Goal: Task Accomplishment & Management: Complete application form

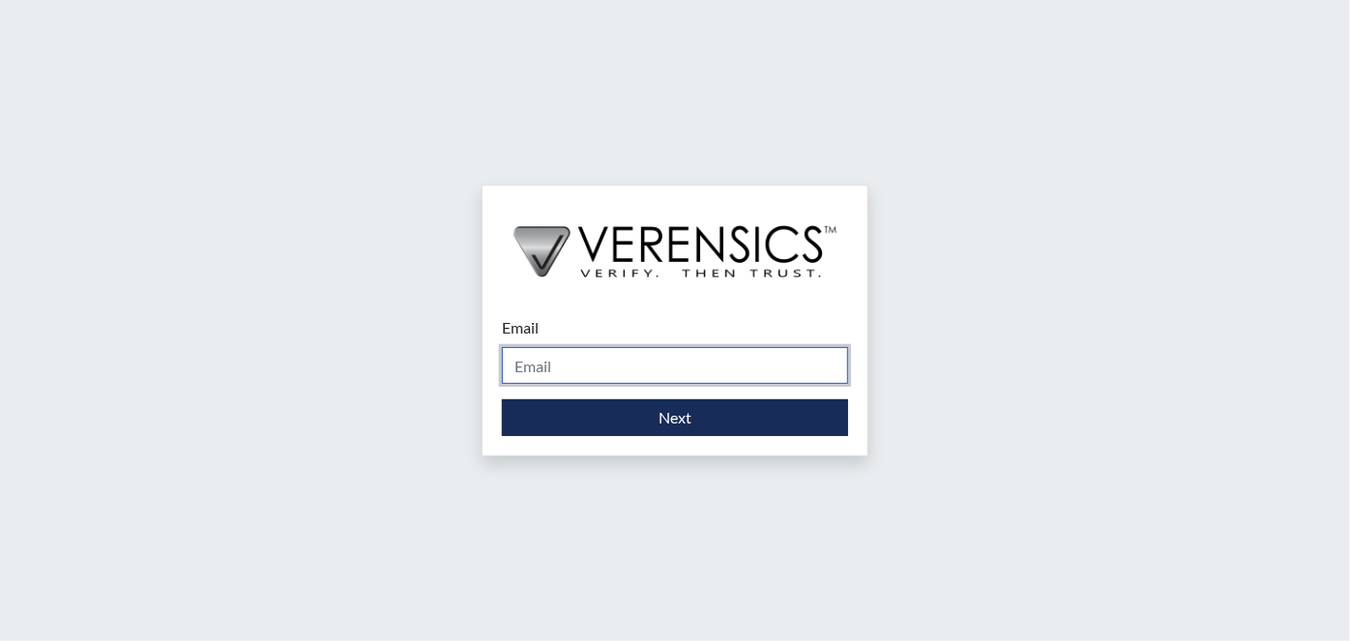
click at [681, 363] on input "Email" at bounding box center [675, 365] width 346 height 37
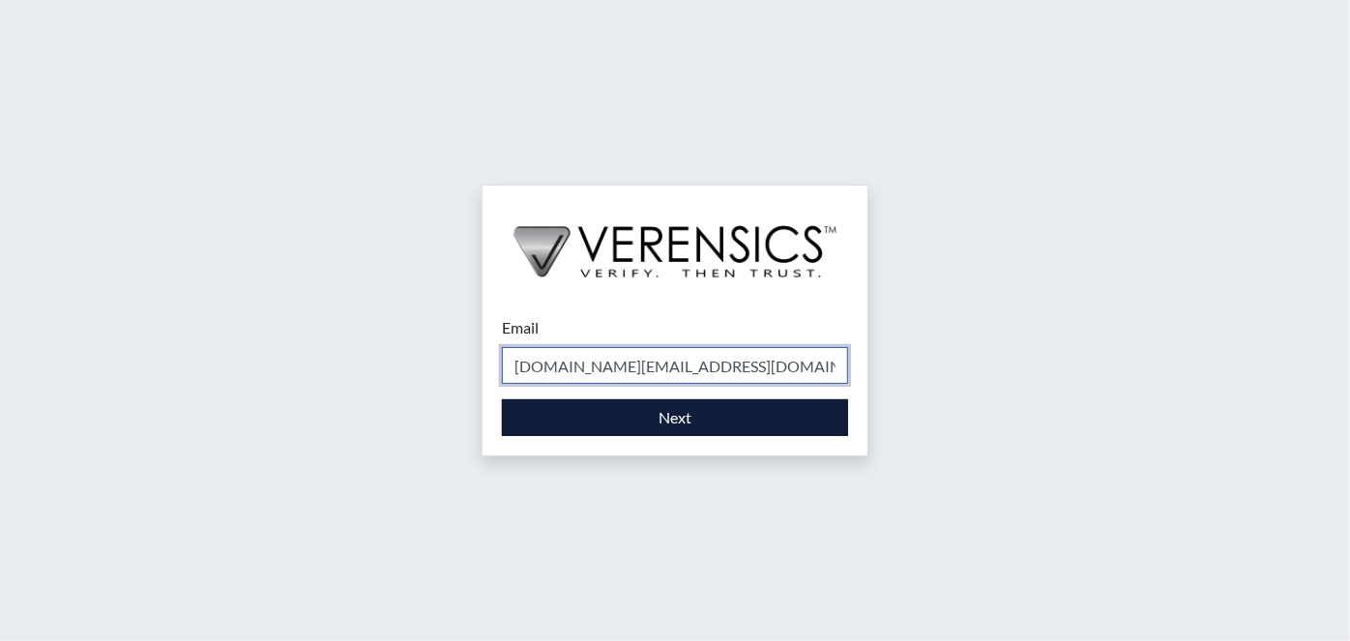
type input "[DOMAIN_NAME][EMAIL_ADDRESS][DOMAIN_NAME]"
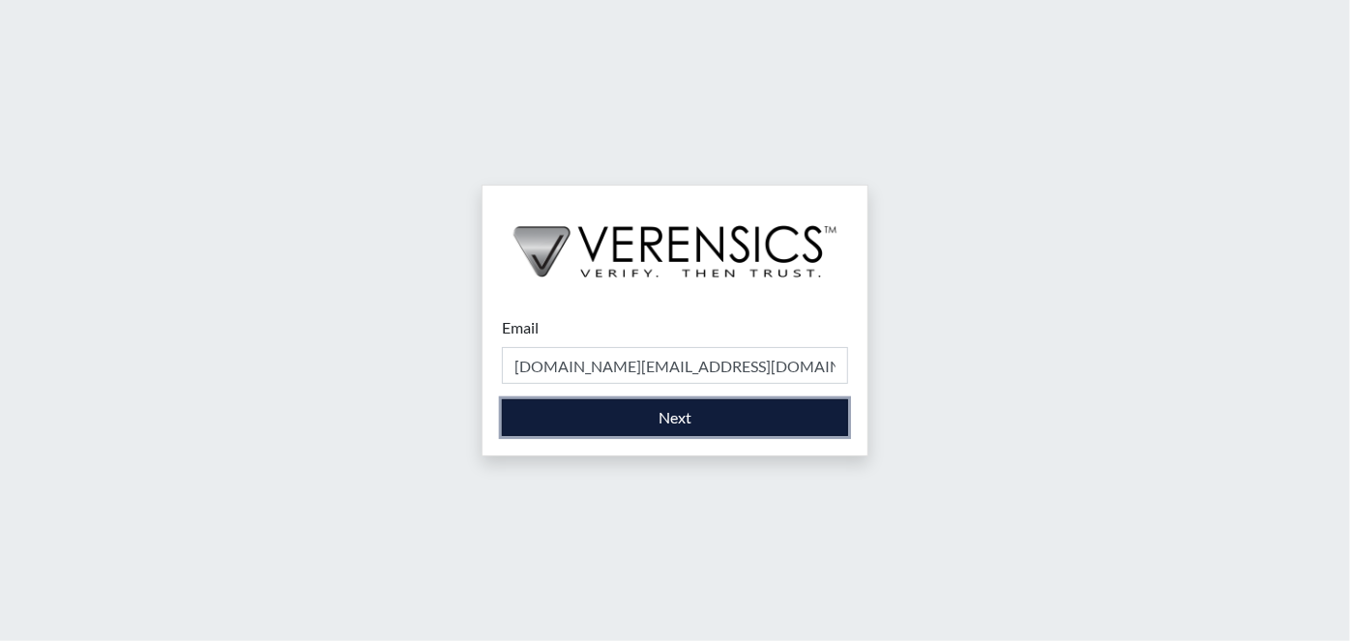
click at [571, 436] on button "Next" at bounding box center [675, 417] width 346 height 37
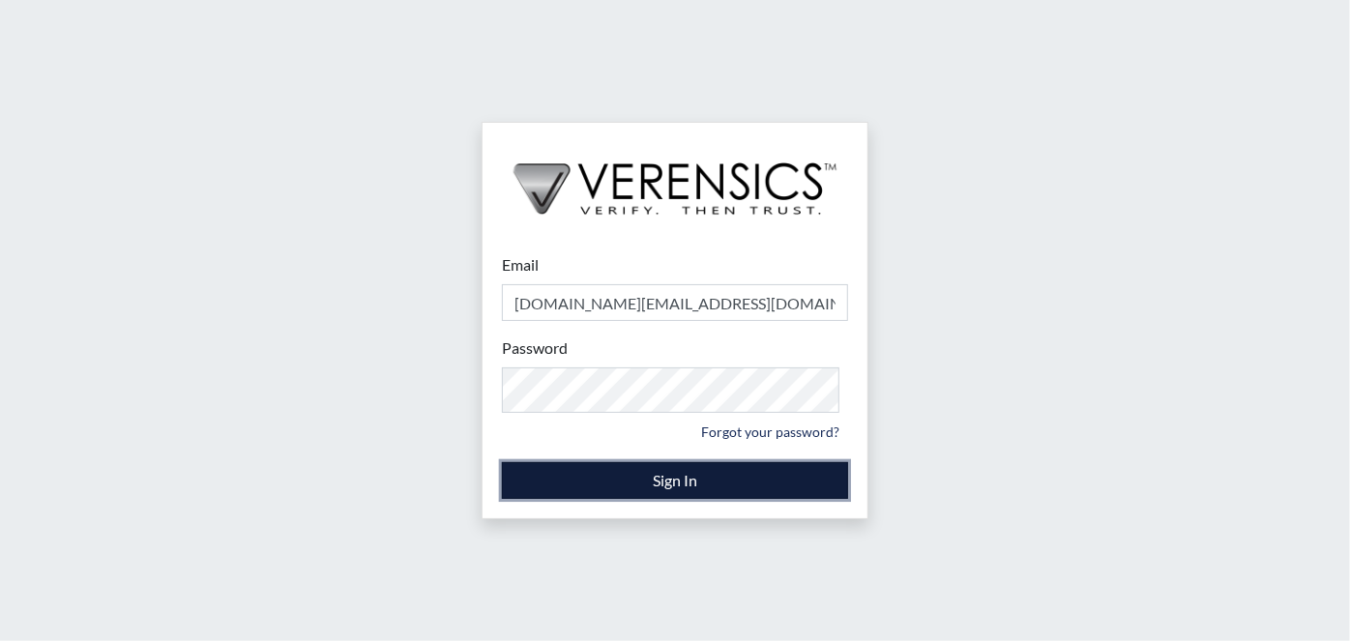
click at [659, 499] on button "Sign In" at bounding box center [675, 480] width 346 height 37
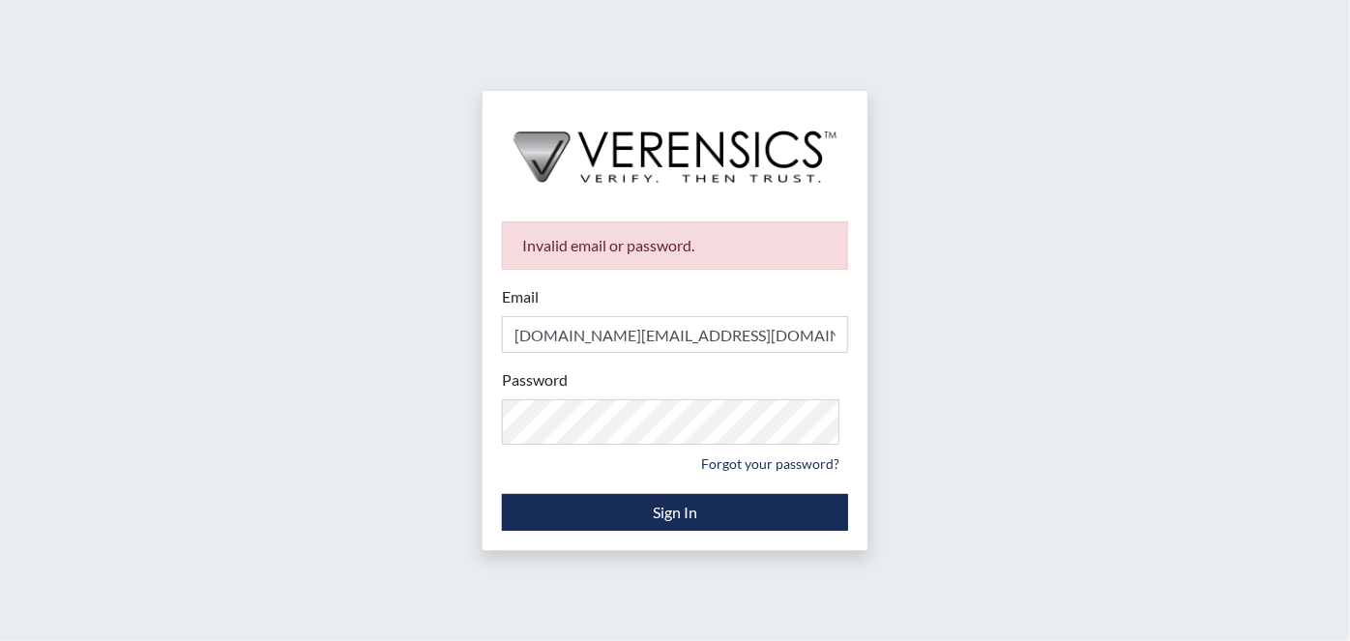
click at [736, 458] on div "Password Please provide your password. Forgot your password?" at bounding box center [675, 423] width 346 height 110
drag, startPoint x: 455, startPoint y: 358, endPoint x: 0, endPoint y: 513, distance: 481.3
click at [0, 505] on div "Invalid email or password. Email [DOMAIN_NAME][EMAIL_ADDRESS][DOMAIN_NAME] Plea…" at bounding box center [675, 320] width 1350 height 641
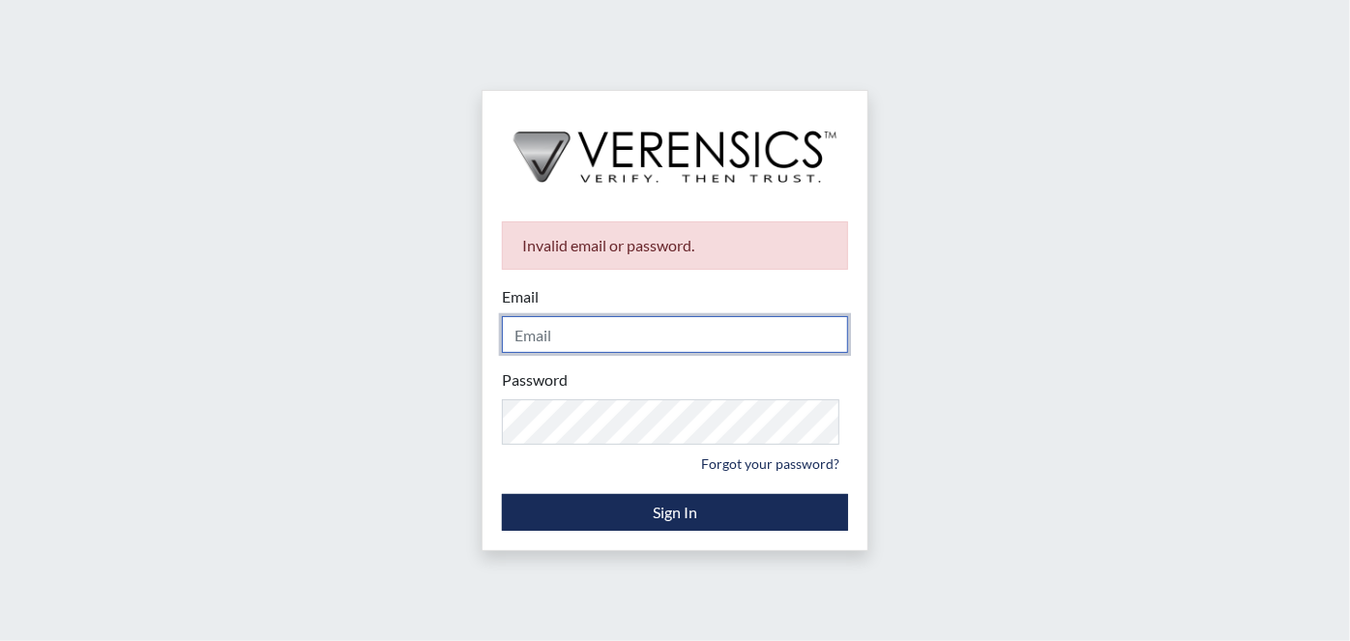
click at [537, 335] on input "Email" at bounding box center [675, 334] width 346 height 37
type input "[DOMAIN_NAME][EMAIL_ADDRESS][DOMAIN_NAME]"
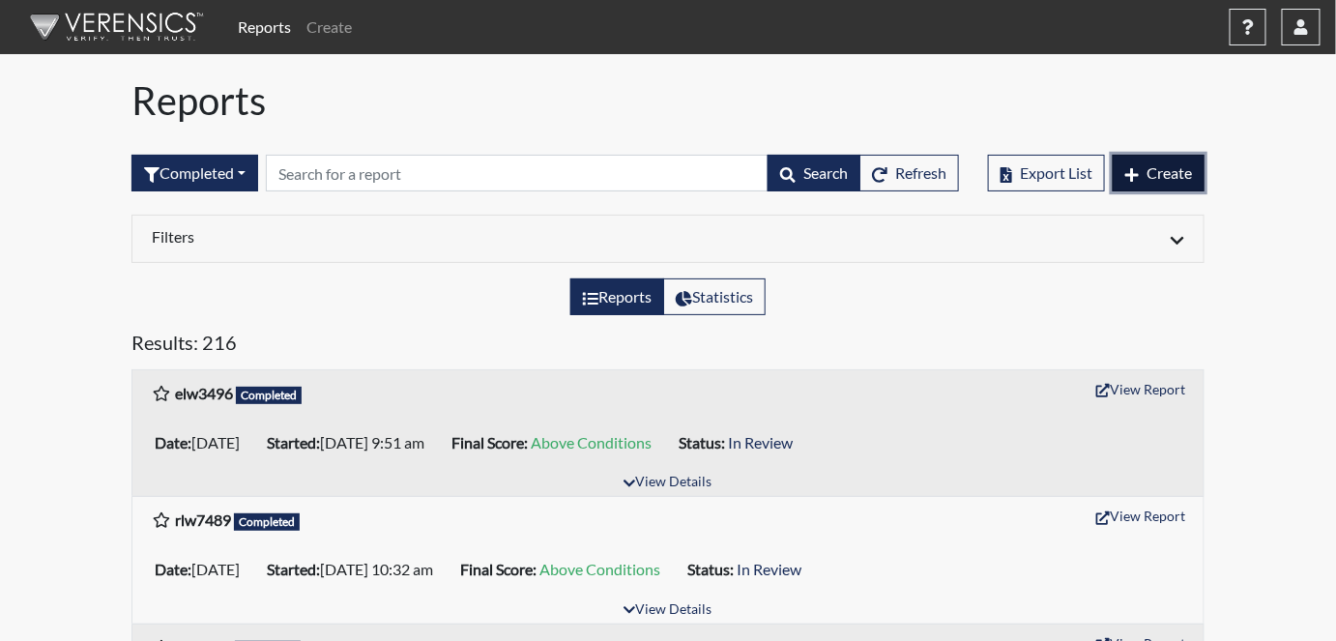
click at [1193, 191] on button "Create" at bounding box center [1159, 173] width 92 height 37
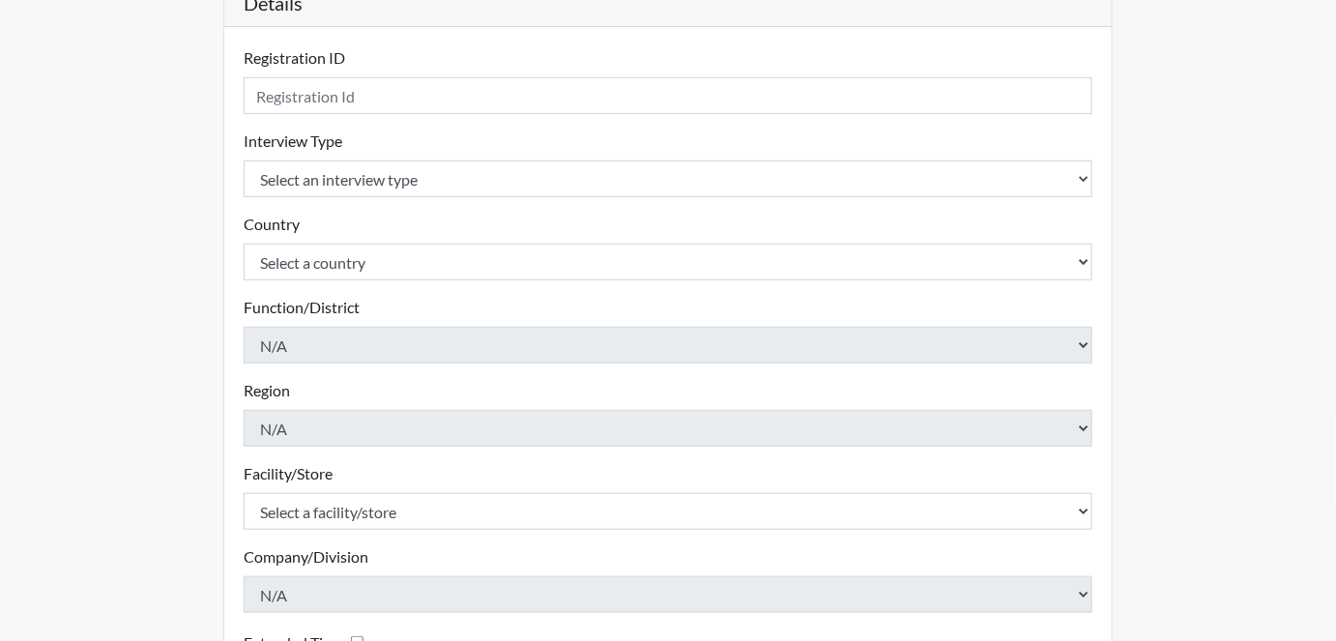
scroll to position [263, 0]
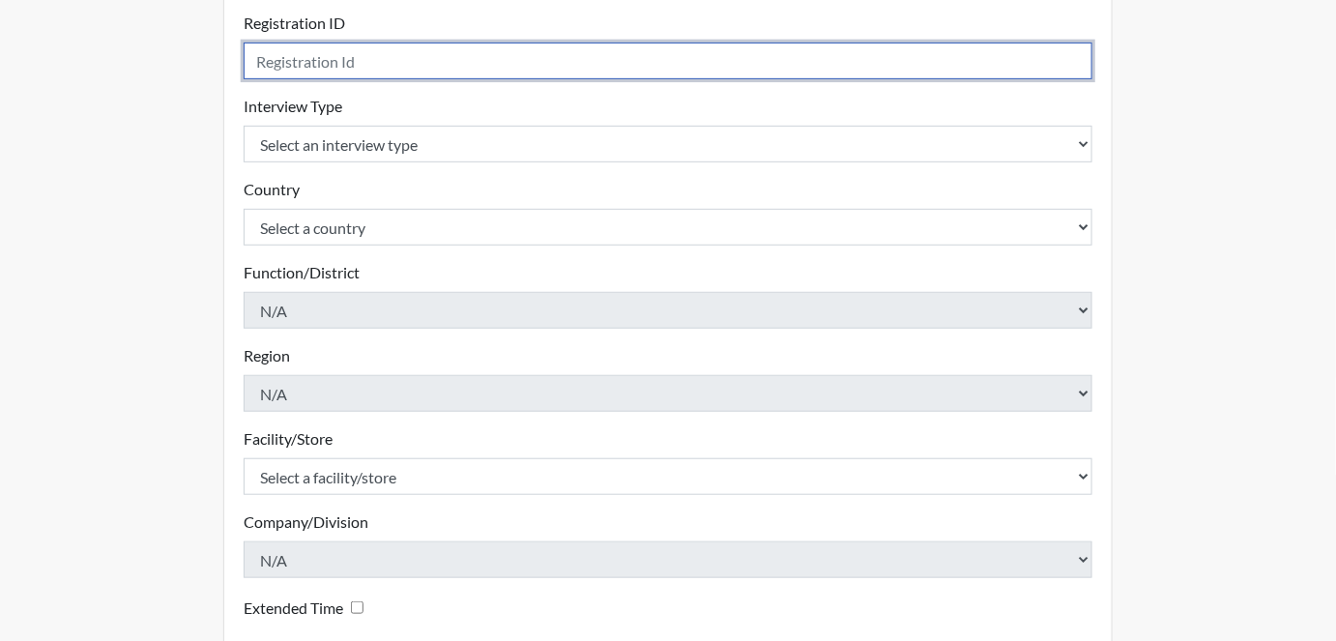
click at [449, 79] on input "text" at bounding box center [668, 61] width 849 height 37
type input "JCO7151"
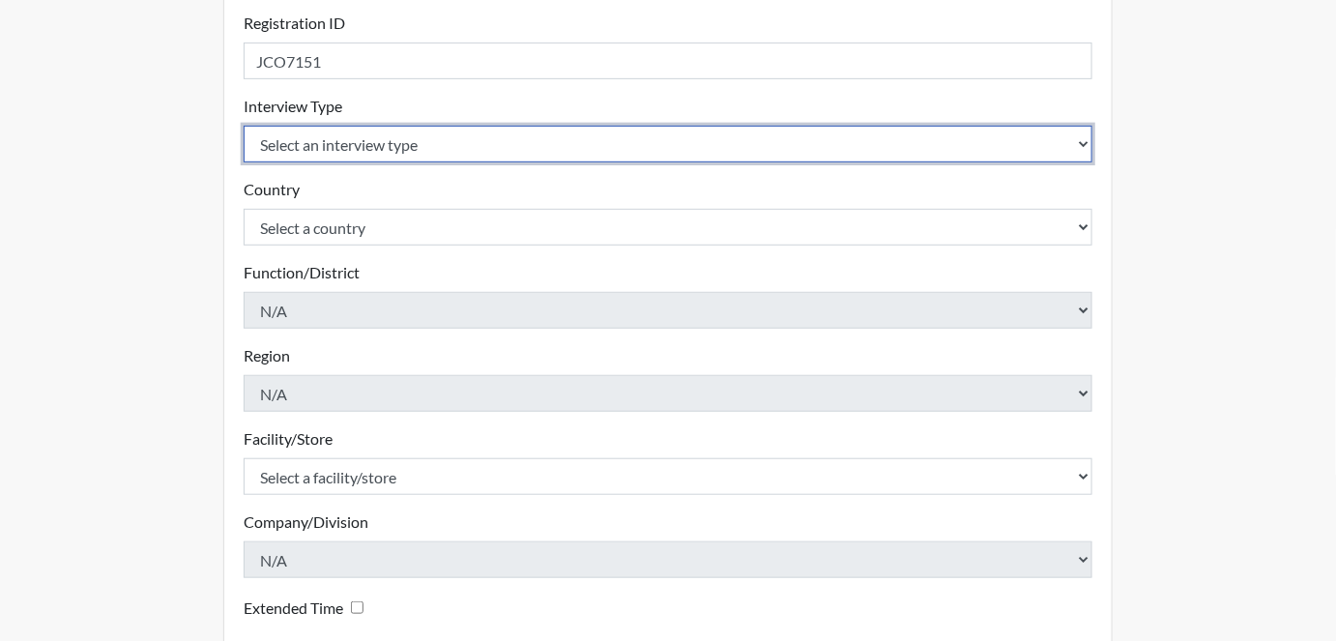
click at [389, 162] on select "Select an interview type Corrections Pre-Employment" at bounding box center [668, 144] width 849 height 37
select select "ff733e93-e1bf-11ea-9c9f-0eff0cf7eb8f"
click at [248, 162] on select "Select an interview type Corrections Pre-Employment" at bounding box center [668, 144] width 849 height 37
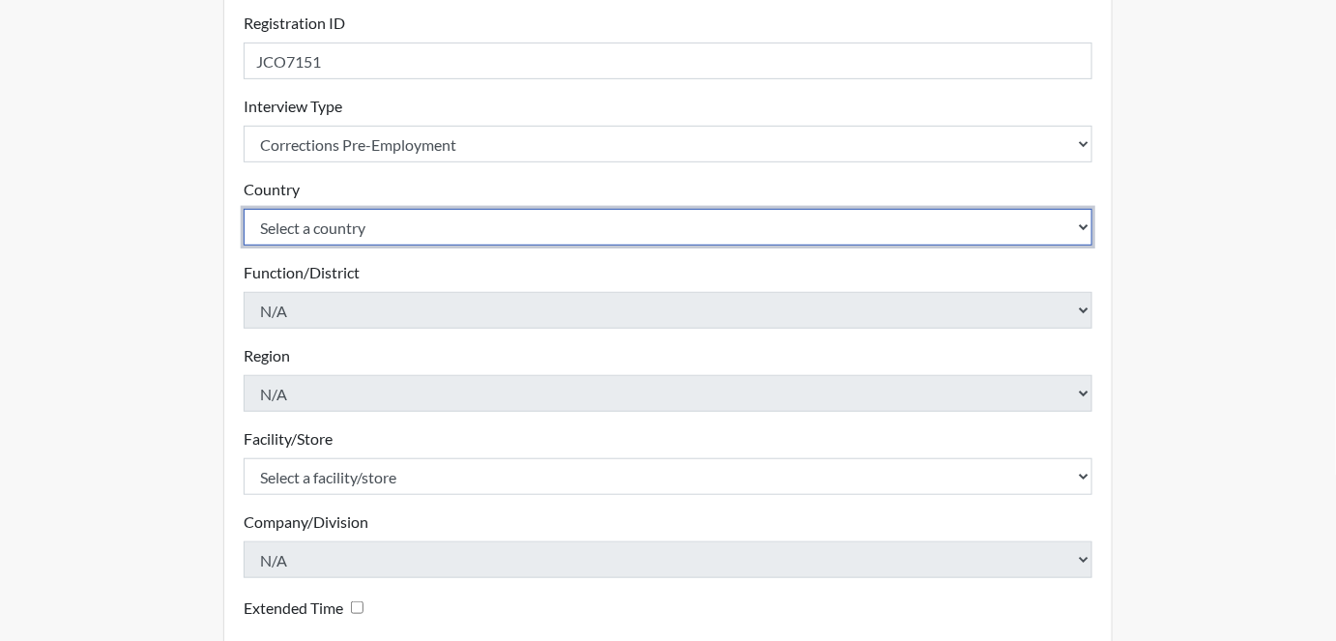
click at [383, 246] on select "Select a country [GEOGRAPHIC_DATA] [GEOGRAPHIC_DATA]" at bounding box center [668, 227] width 849 height 37
select select "united-states-of-[GEOGRAPHIC_DATA]"
click at [248, 246] on select "Select a country [GEOGRAPHIC_DATA] [GEOGRAPHIC_DATA]" at bounding box center [668, 227] width 849 height 37
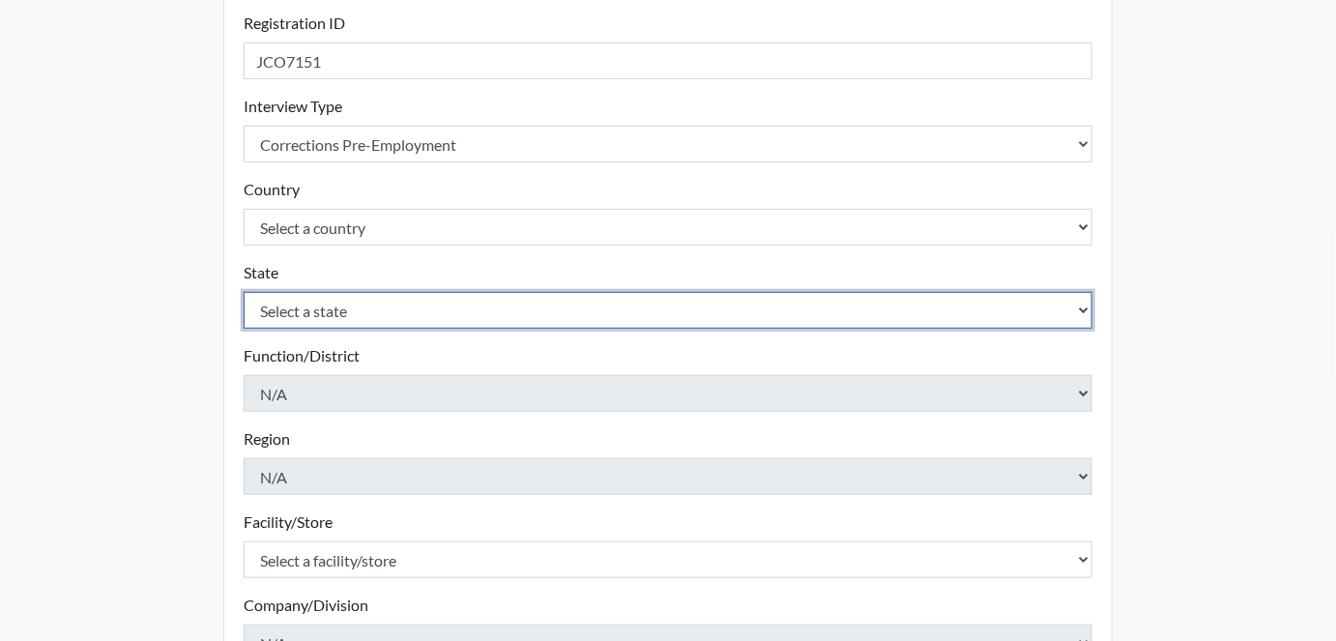
click at [379, 329] on select "Select a state [US_STATE] [US_STATE] [US_STATE] [US_STATE] [US_STATE] [US_STATE…" at bounding box center [668, 310] width 849 height 37
select select "GA"
click at [248, 329] on select "Select a state [US_STATE] [US_STATE] [US_STATE] [US_STATE] [US_STATE] [US_STATE…" at bounding box center [668, 310] width 849 height 37
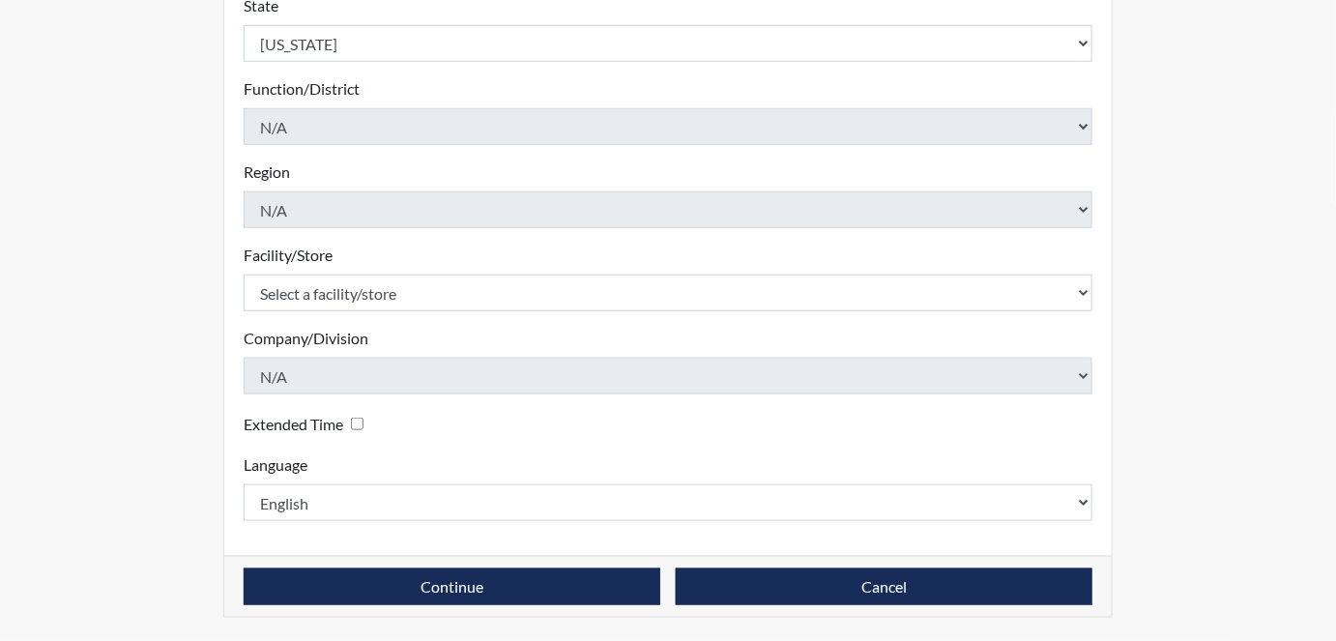
scroll to position [703, 0]
click at [379, 281] on div "Facility/Store Select a facility/store [GEOGRAPHIC_DATA] PDC Pulaski SP Please …" at bounding box center [668, 278] width 849 height 68
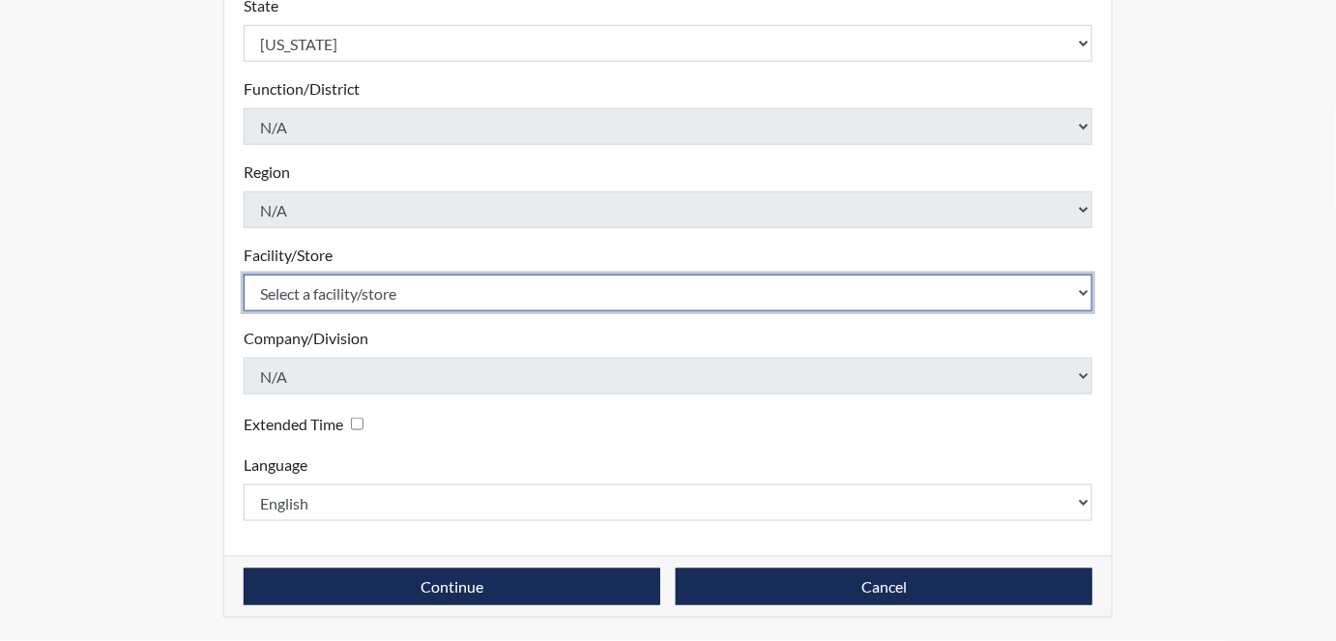
click at [392, 311] on select "Select a facility/store [PERSON_NAME] PDC Pulaski SP" at bounding box center [668, 293] width 849 height 37
select select "07d467a1-a762-4c04-a0fd-01b52b78d04c"
click at [248, 297] on select "Select a facility/store [PERSON_NAME] PDC Pulaski SP" at bounding box center [668, 293] width 849 height 37
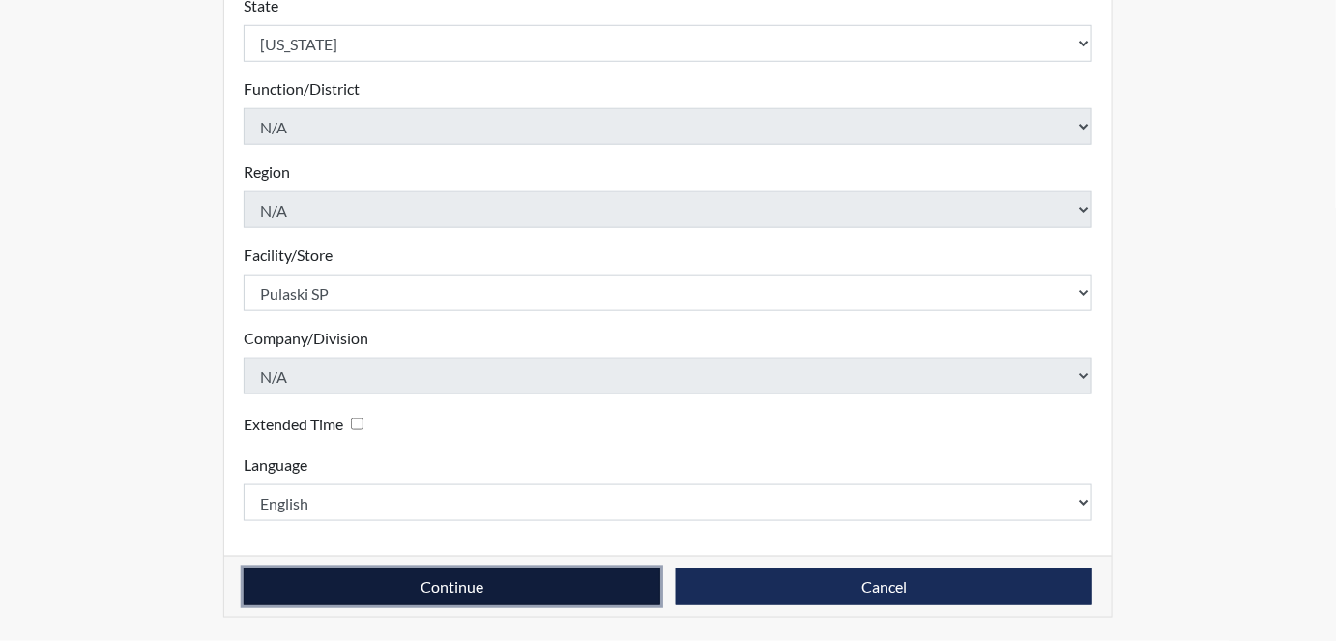
click at [408, 594] on button "Continue" at bounding box center [452, 587] width 417 height 37
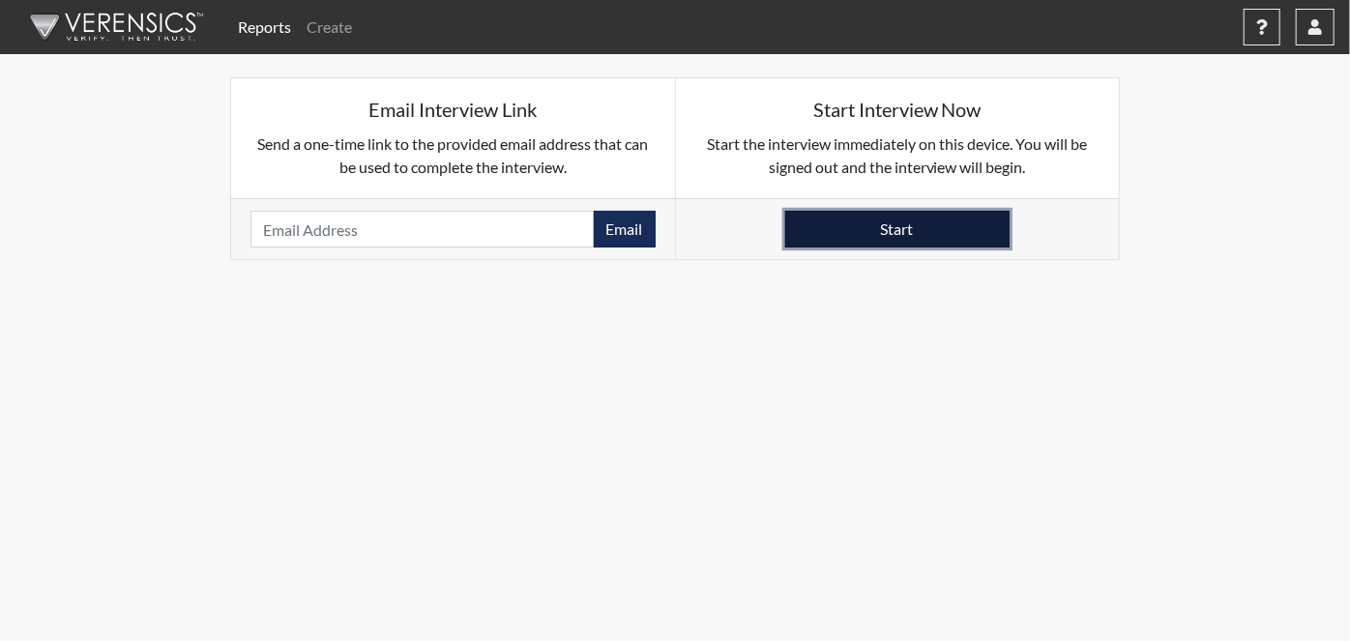
click at [985, 248] on button "Start" at bounding box center [897, 229] width 224 height 37
